Goal: Find specific page/section: Find specific page/section

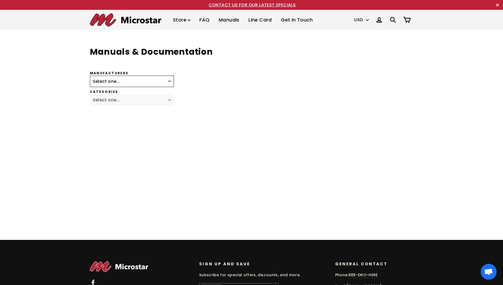
click at [171, 83] on select "Select one... Fagor Renishaw Newall ACU-RITE Heidenhain Magnescale Mitutoyo Met…" at bounding box center [132, 82] width 84 height 12
click at [220, 79] on div "Manufacturers Select one... Fagor Renishaw Newall ACU-RITE Heidenhain Magnescal…" at bounding box center [210, 79] width 241 height 16
click at [167, 82] on select "Select one... Fagor Renishaw Newall ACU-RITE Heidenhain Magnescale Mitutoyo Met…" at bounding box center [132, 82] width 84 height 12
click at [90, 76] on select "Select one... Fagor Renishaw Newall ACU-RITE Heidenhain Magnescale Mitutoyo Met…" at bounding box center [132, 82] width 84 height 12
click at [128, 81] on select "Select one... Fagor Renishaw Newall ACU-RITE Heidenhain Magnescale Mitutoyo Met…" at bounding box center [132, 82] width 84 height 12
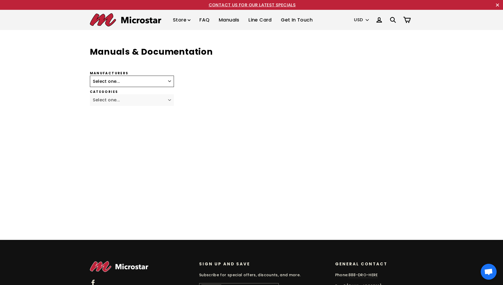
select select "Newall"
click at [90, 76] on select "Select one... Fagor Renishaw Newall ACU-RITE Heidenhain Magnescale Mitutoyo Met…" at bounding box center [132, 82] width 84 height 12
click at [107, 98] on select "Select one... Digital Readout Encoders" at bounding box center [132, 100] width 84 height 12
click at [113, 76] on select "Select one... Fagor Renishaw Newall ACU-RITE Heidenhain Magnescale Mitutoyo Met…" at bounding box center [132, 82] width 84 height 12
click at [277, 120] on div at bounding box center [210, 166] width 241 height 106
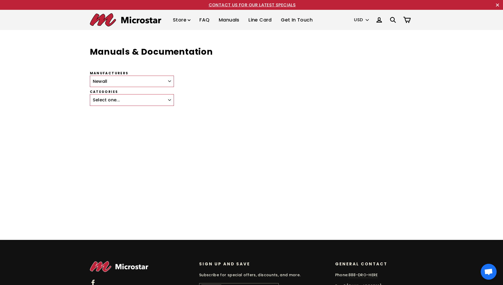
click at [150, 21] on img at bounding box center [125, 19] width 71 height 13
